Goal: Check status: Check status

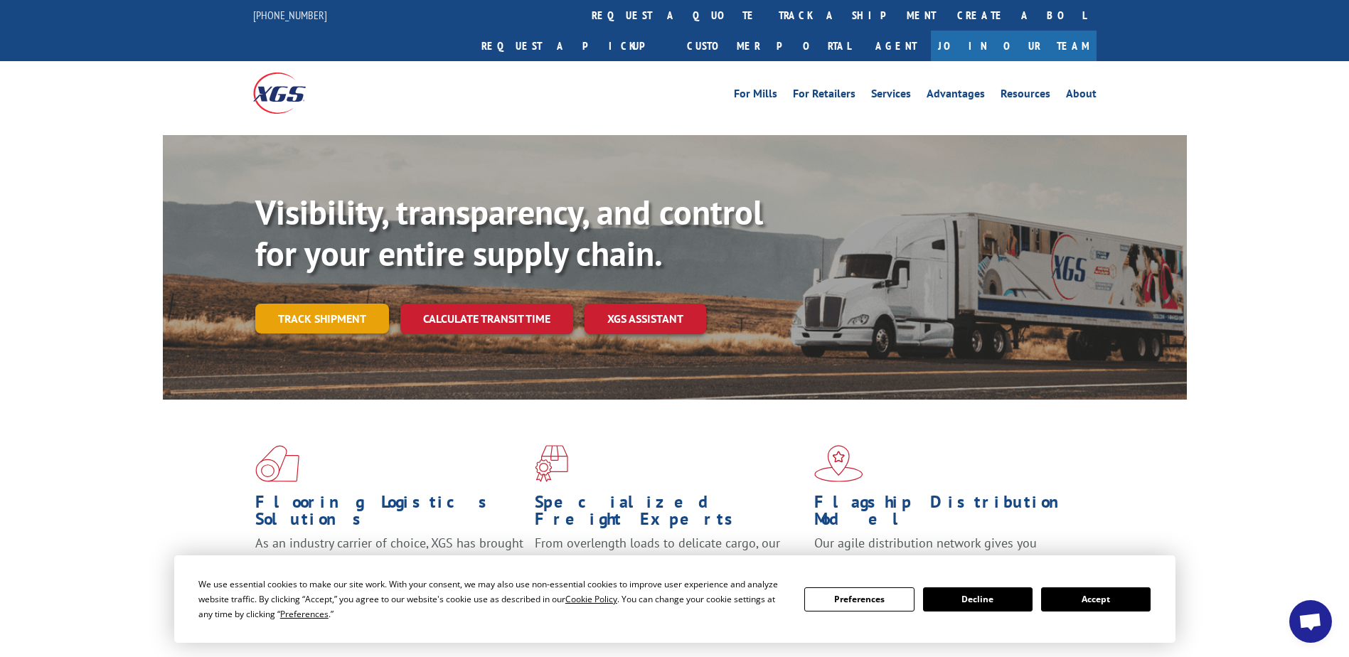
click at [292, 304] on link "Track shipment" at bounding box center [322, 319] width 134 height 30
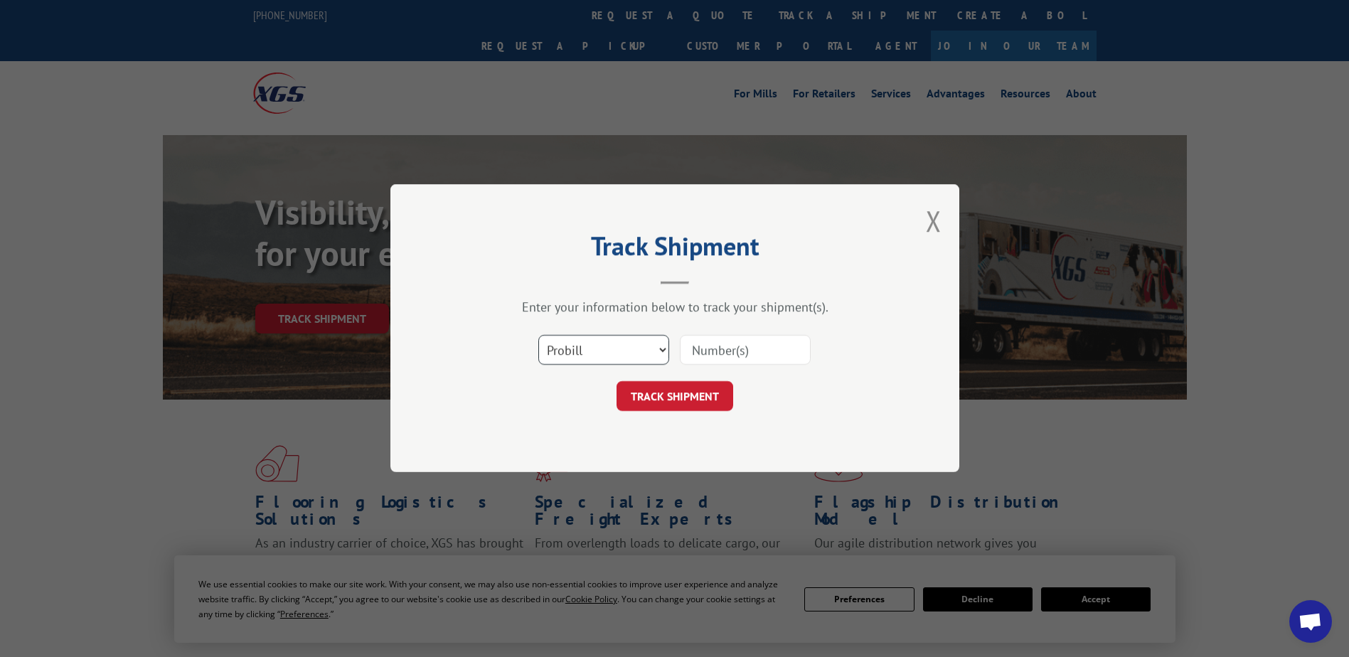
click at [590, 348] on select "Select category... Probill BOL PO" at bounding box center [603, 351] width 131 height 30
select select "bol"
click at [538, 336] on select "Select category... Probill BOL PO" at bounding box center [603, 351] width 131 height 30
click at [712, 356] on input at bounding box center [745, 351] width 131 height 30
type input "2876685"
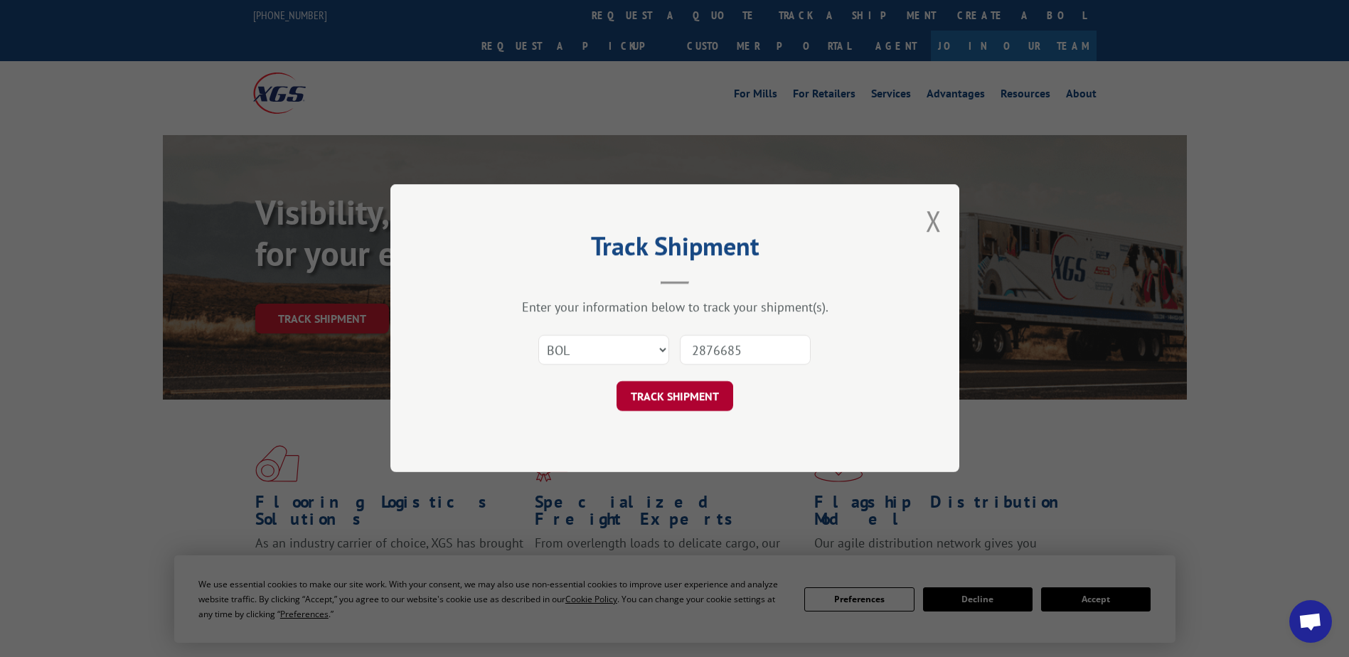
click at [660, 391] on button "TRACK SHIPMENT" at bounding box center [675, 397] width 117 height 30
